Goal: Transaction & Acquisition: Obtain resource

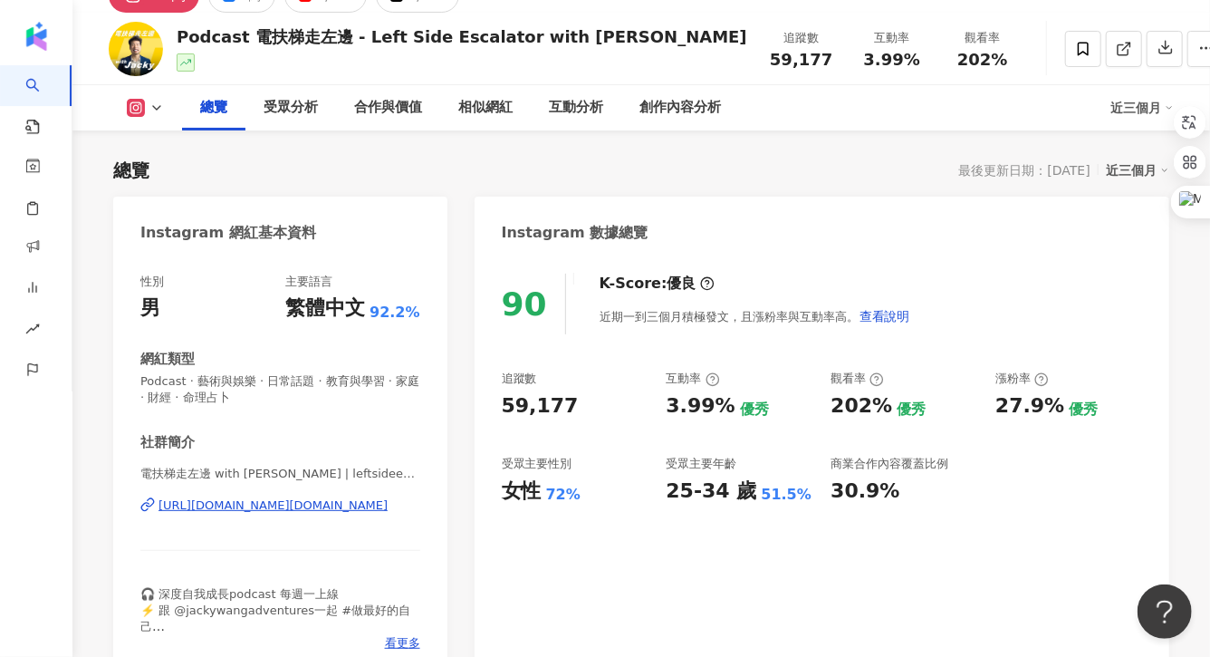
scroll to position [108, 0]
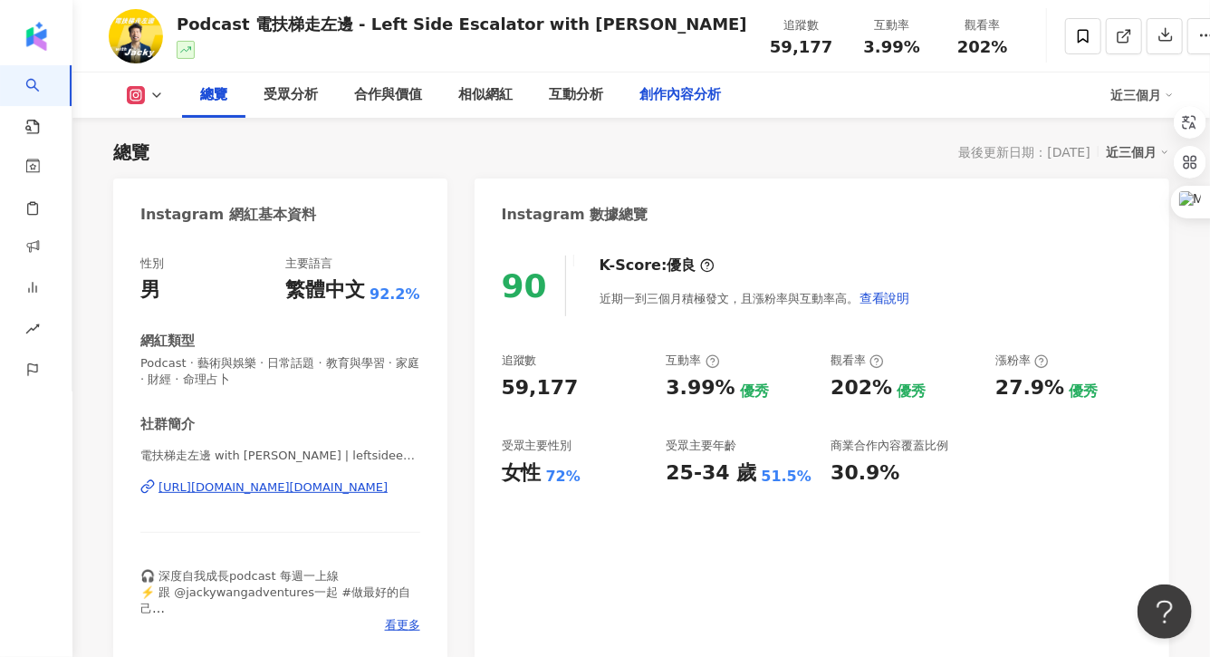
click at [650, 100] on div "創作內容分析" at bounding box center [680, 95] width 82 height 22
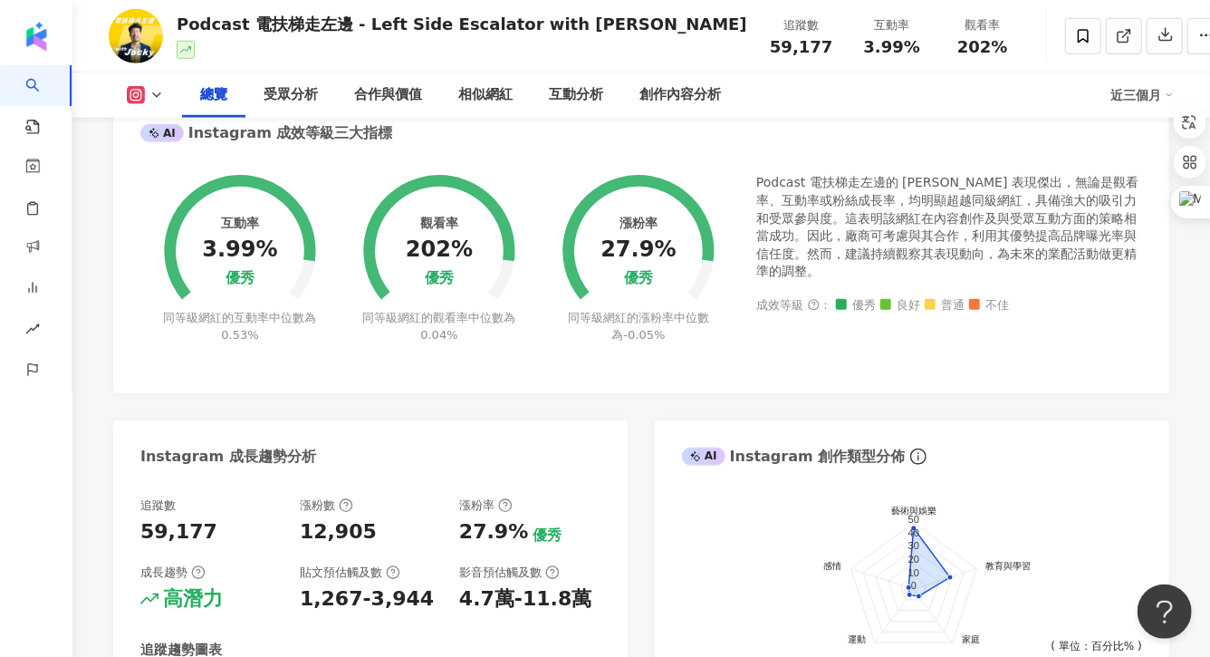
scroll to position [562, 0]
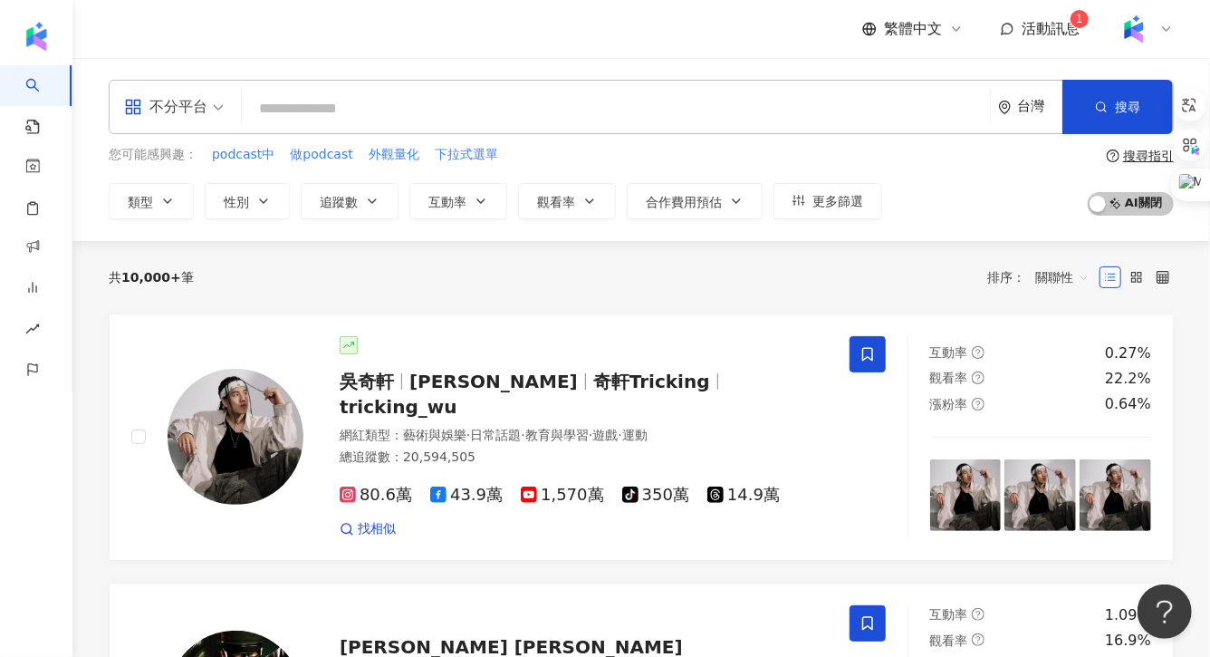
click at [292, 108] on input "search" at bounding box center [616, 108] width 734 height 34
type input "*****"
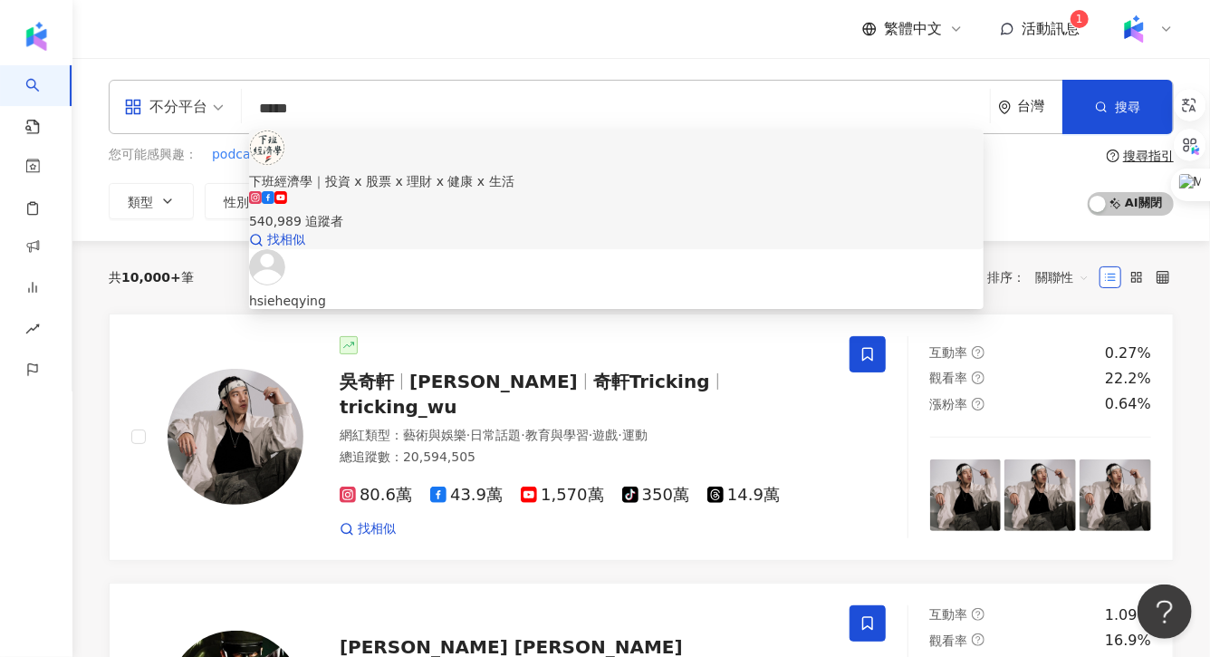
click at [388, 171] on div "下班經濟學｜投資 x 股票 x 理財 x 健康 x 生活" at bounding box center [616, 181] width 735 height 20
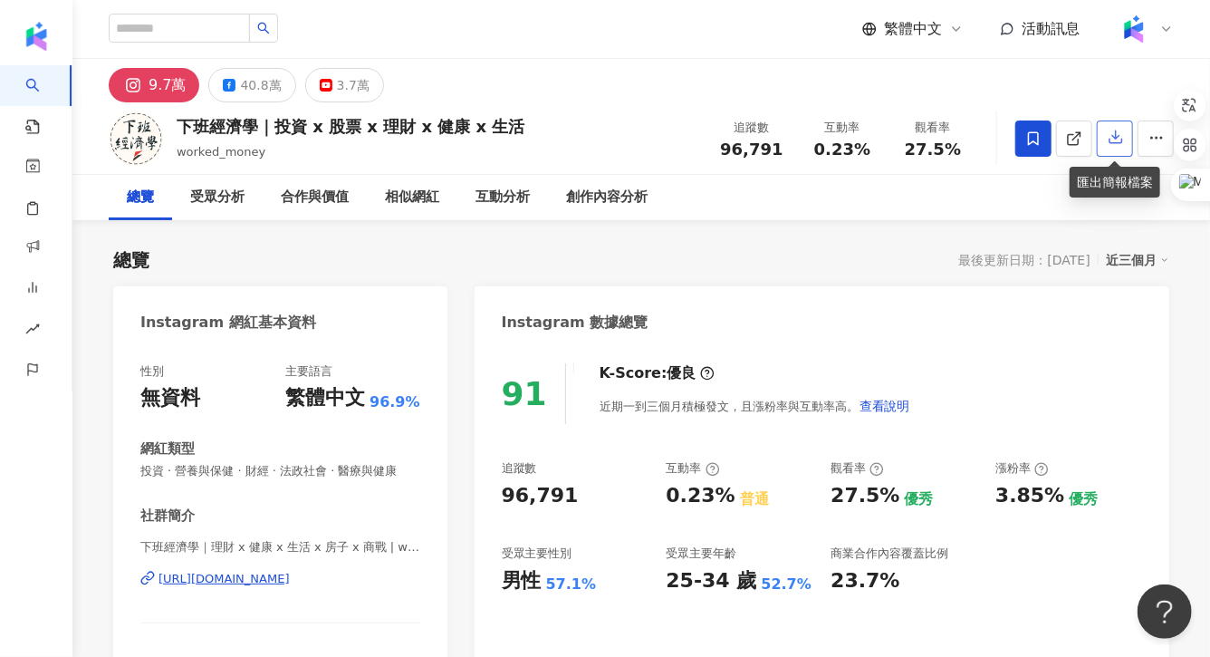
click at [1118, 144] on icon "button" at bounding box center [1116, 137] width 13 height 13
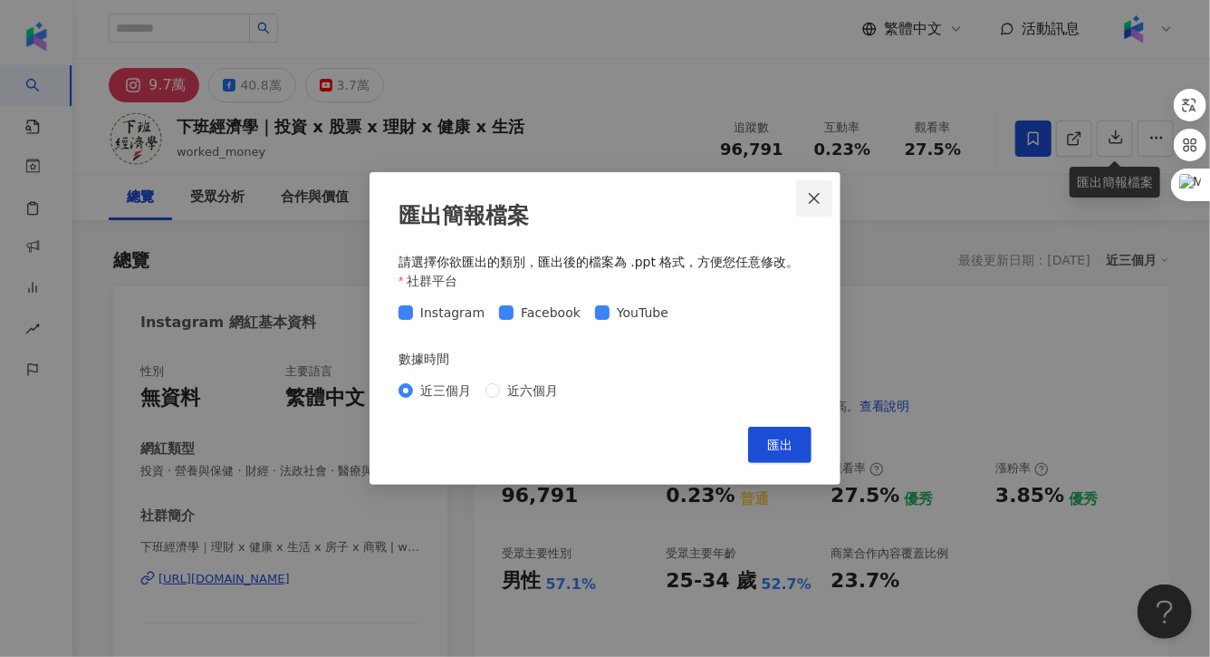
click at [818, 199] on icon "close" at bounding box center [814, 198] width 14 height 14
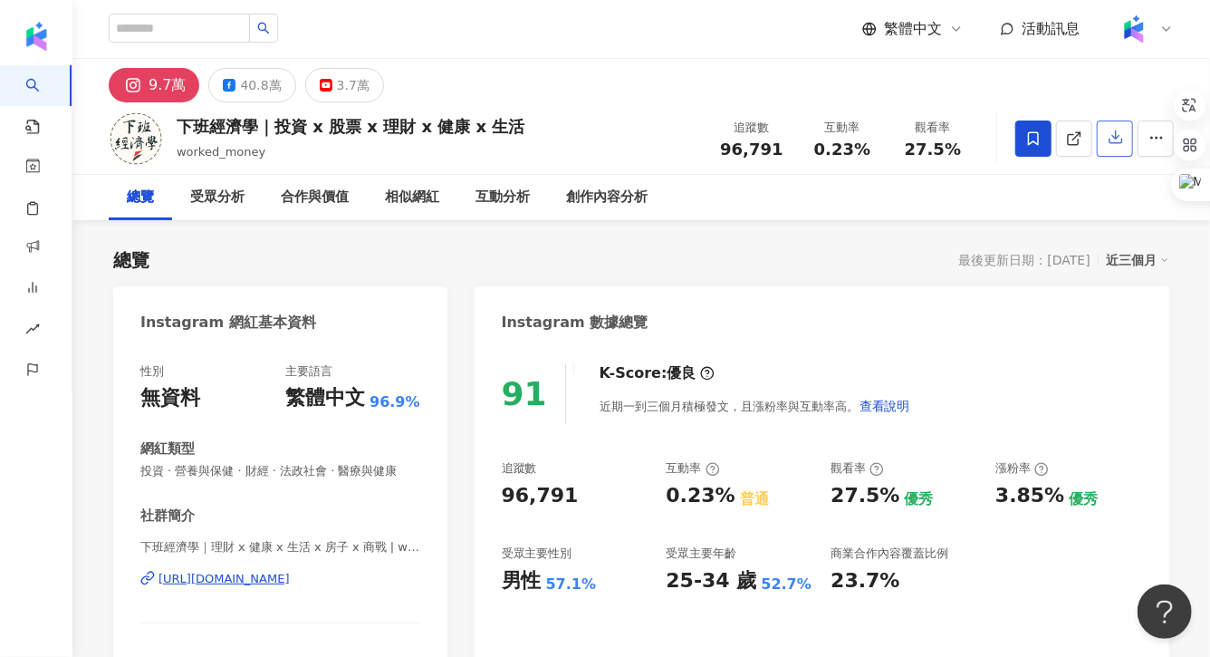
click at [1124, 136] on button "button" at bounding box center [1115, 138] width 36 height 36
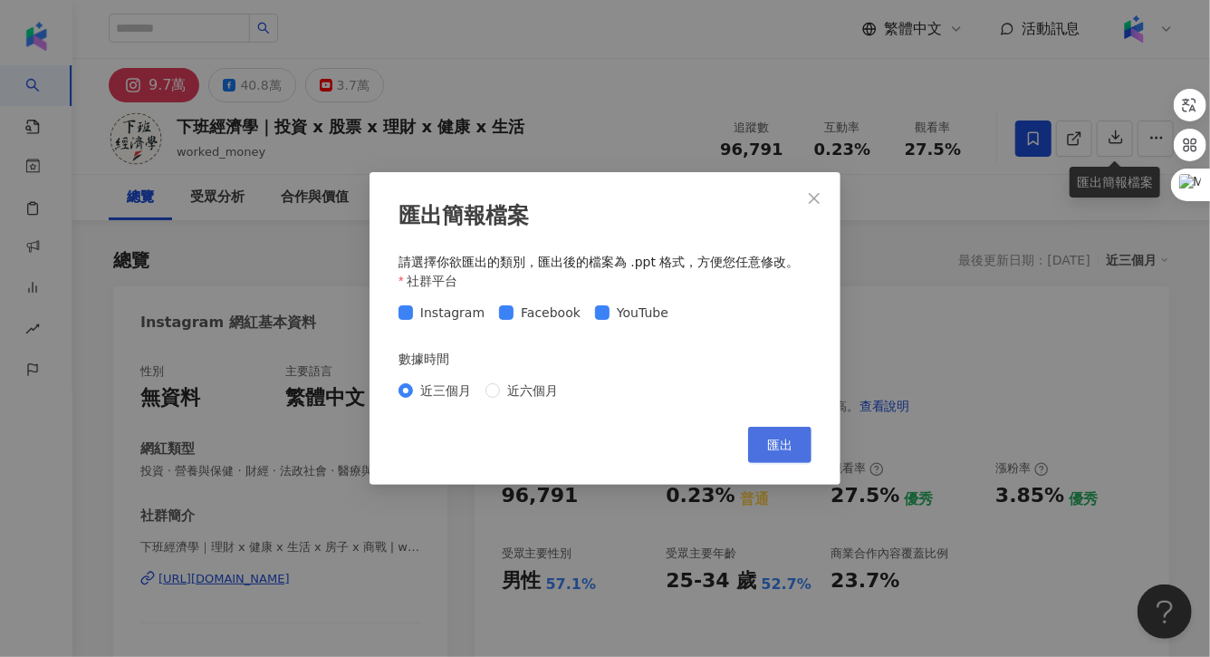
click at [790, 437] on button "匯出" at bounding box center [779, 445] width 63 height 36
